Goal: Navigation & Orientation: Find specific page/section

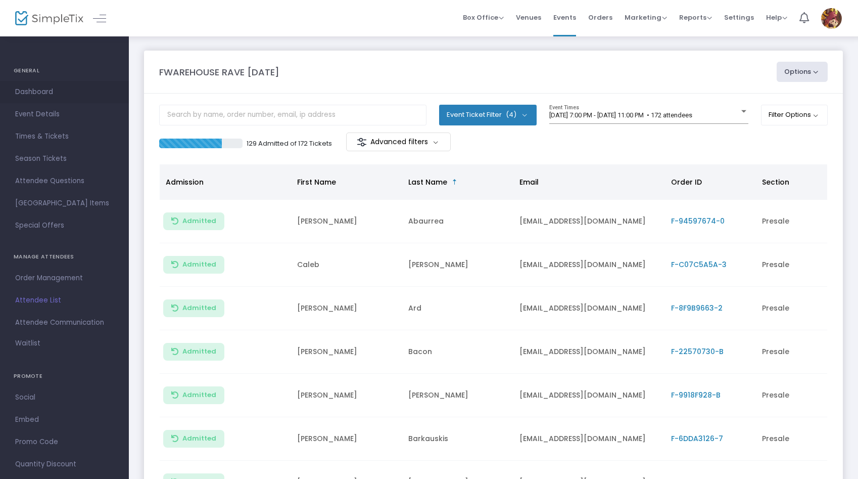
click at [43, 94] on span "Dashboard" at bounding box center [64, 91] width 99 height 13
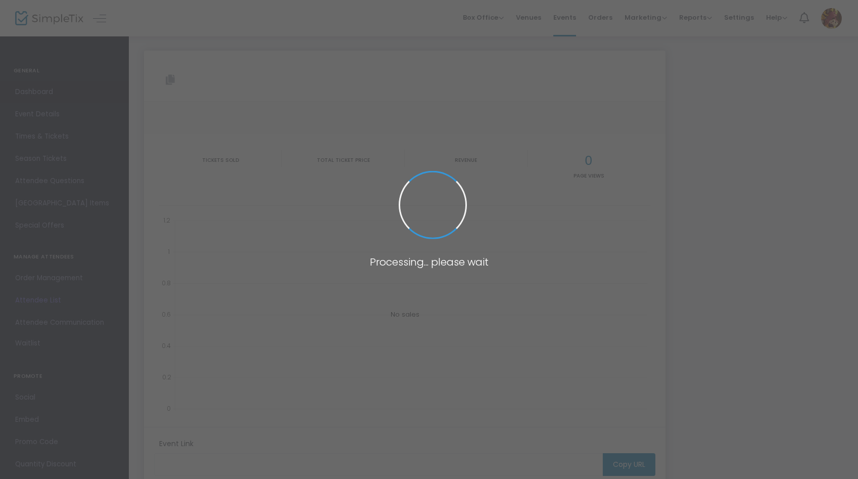
type input "[URL][DOMAIN_NAME]"
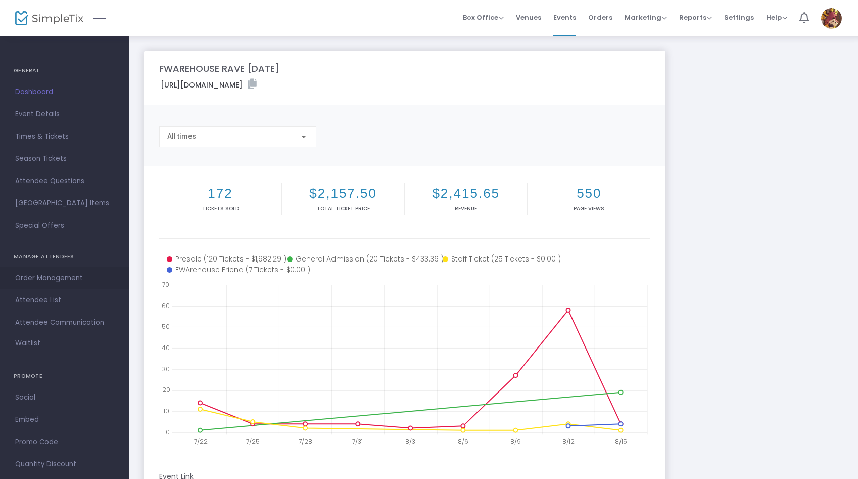
click at [51, 283] on span "Order Management" at bounding box center [64, 277] width 99 height 13
